Goal: Information Seeking & Learning: Learn about a topic

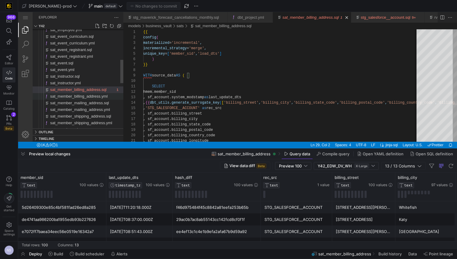
scroll to position [44, 2]
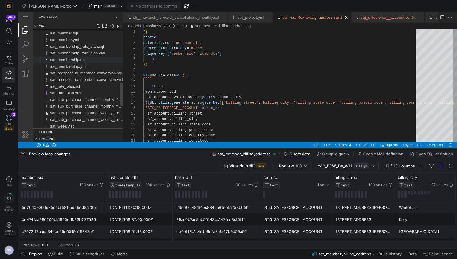
click at [77, 44] on div "sat_membership_rate_plan.sql" at bounding box center [86, 46] width 73 height 7
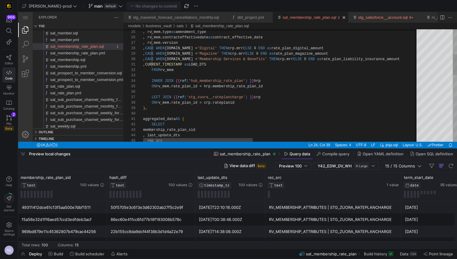
type textarea ", CURRENT_TIMESTAMP as LOAD_DTS FROM rv_mem INNER JOIN {{ ref('hub_membership_r…"
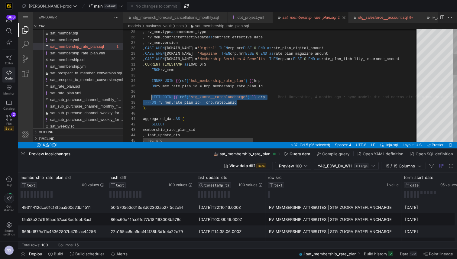
drag, startPoint x: 241, startPoint y: 102, endPoint x: 151, endPoint y: 97, distance: 89.9
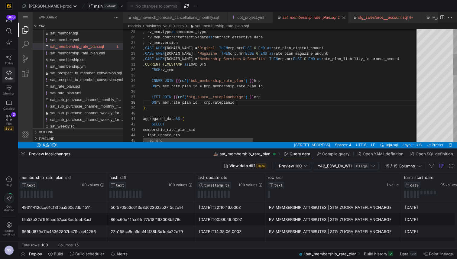
scroll to position [38, 94]
